Goal: Transaction & Acquisition: Purchase product/service

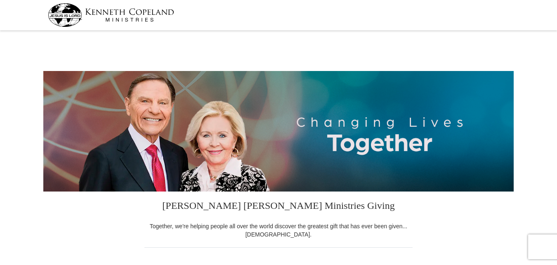
select select "CA"
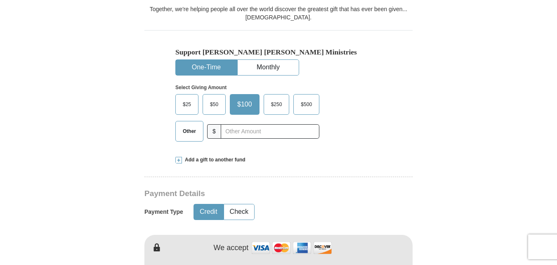
scroll to position [206, 0]
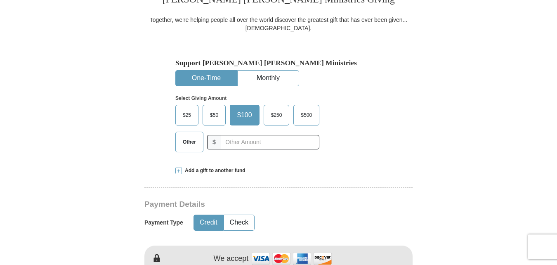
click at [185, 141] on span "Other" at bounding box center [189, 142] width 21 height 12
click at [0, 0] on input "Other" at bounding box center [0, 0] width 0 height 0
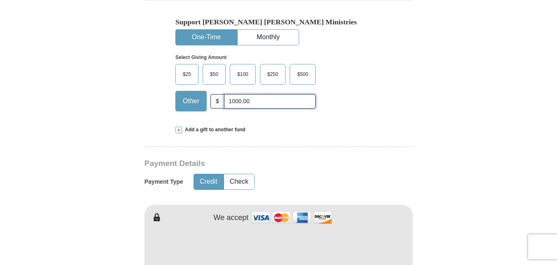
scroll to position [247, 0]
type input "1000.00"
click at [242, 181] on button "Check" at bounding box center [239, 181] width 30 height 15
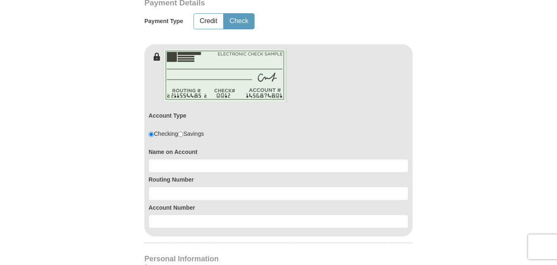
scroll to position [412, 0]
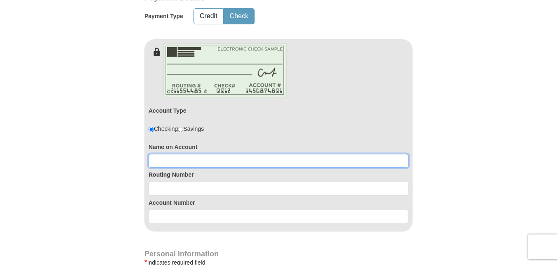
click at [165, 157] on input at bounding box center [278, 161] width 260 height 14
type input "[PERSON_NAME]"
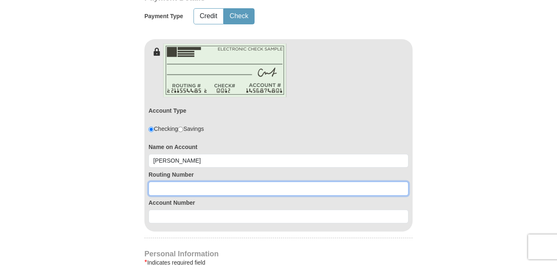
click at [160, 186] on input at bounding box center [278, 188] width 260 height 14
type input "322079719"
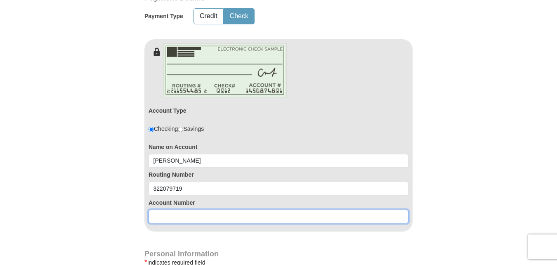
click at [169, 217] on input at bounding box center [278, 216] width 260 height 14
type input "4"
type input "3"
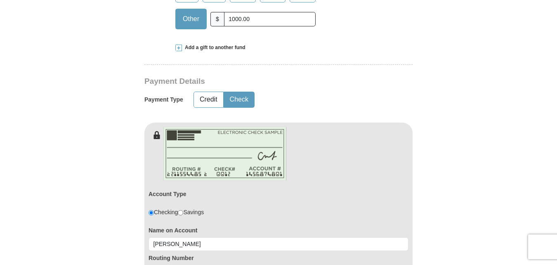
scroll to position [289, 0]
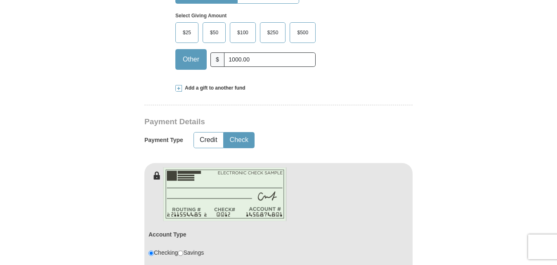
type input "3020003430049"
click at [231, 59] on input "1000.00" at bounding box center [270, 59] width 92 height 14
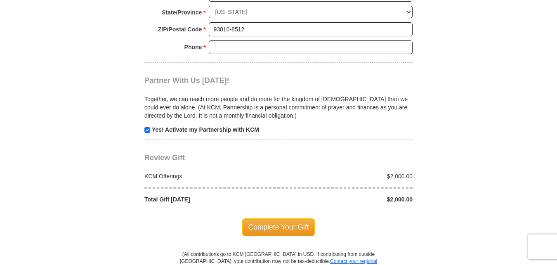
scroll to position [825, 0]
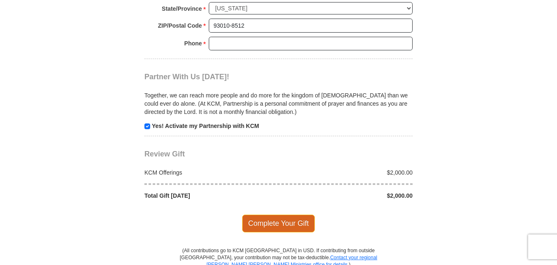
type input "2000.00"
click at [293, 226] on span "Complete Your Gift" at bounding box center [278, 222] width 73 height 17
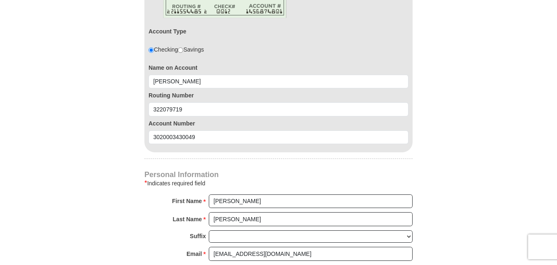
scroll to position [525, 0]
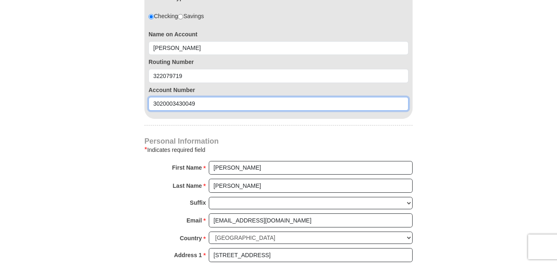
click at [205, 109] on input "3020003430049" at bounding box center [278, 104] width 260 height 14
type input "3"
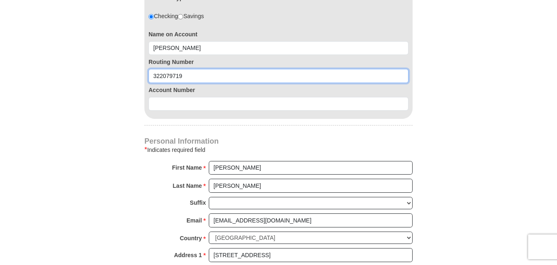
click at [198, 73] on input "322079719" at bounding box center [278, 76] width 260 height 14
type input "3"
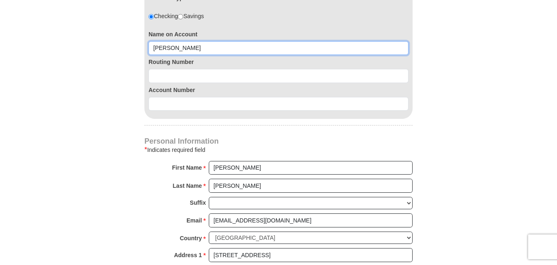
click at [189, 48] on input "[PERSON_NAME]" at bounding box center [278, 48] width 260 height 14
type input "r"
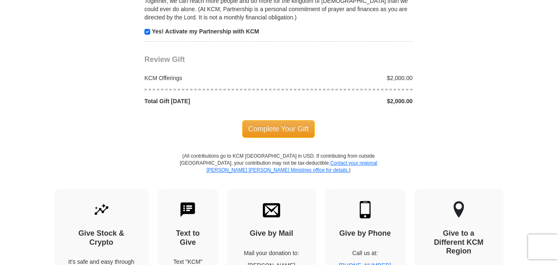
scroll to position [937, 0]
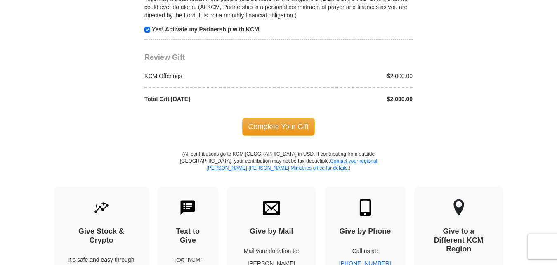
click at [416, 75] on div "$2,000.00" at bounding box center [347, 76] width 139 height 8
click at [385, 76] on div "$2,000.00" at bounding box center [347, 76] width 139 height 8
click at [416, 98] on div "$2,000.00" at bounding box center [347, 99] width 139 height 8
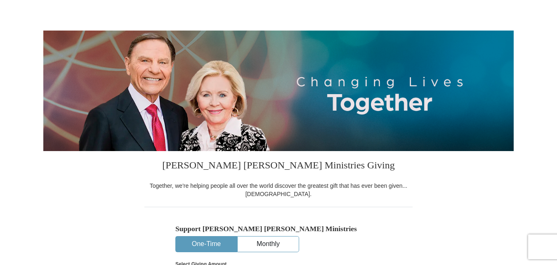
scroll to position [0, 0]
